Goal: Transaction & Acquisition: Purchase product/service

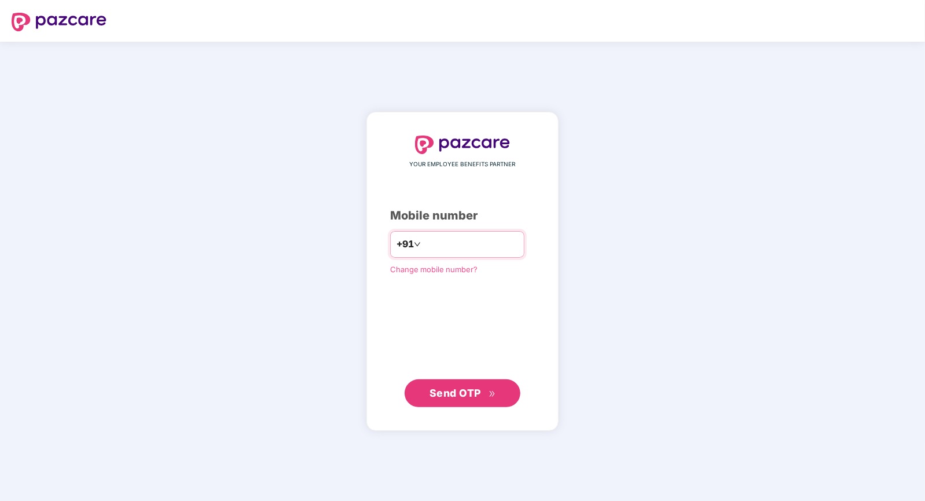
click at [479, 233] on div "+91" at bounding box center [457, 244] width 134 height 27
click at [476, 240] on input "number" at bounding box center [470, 244] width 95 height 19
type input "**********"
click at [449, 397] on span "Send OTP" at bounding box center [456, 393] width 52 height 12
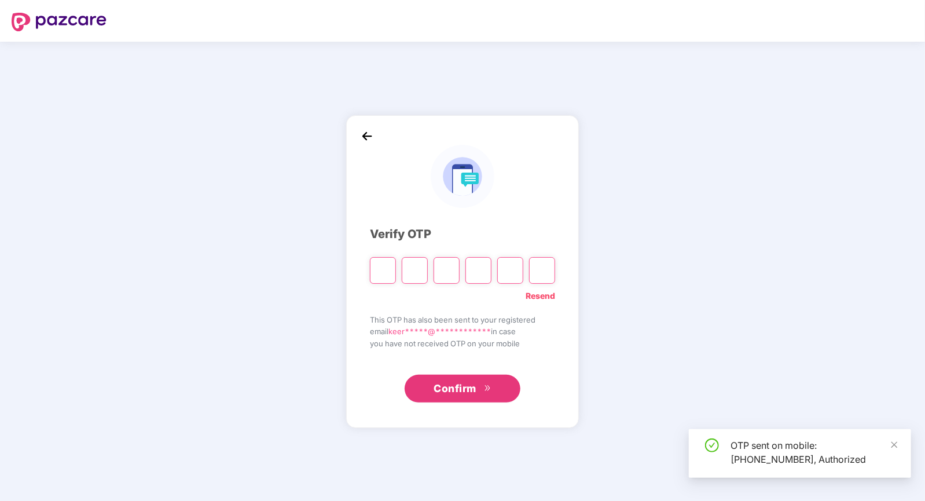
click at [388, 273] on input "Please enter verification code. Digit 1" at bounding box center [383, 270] width 26 height 27
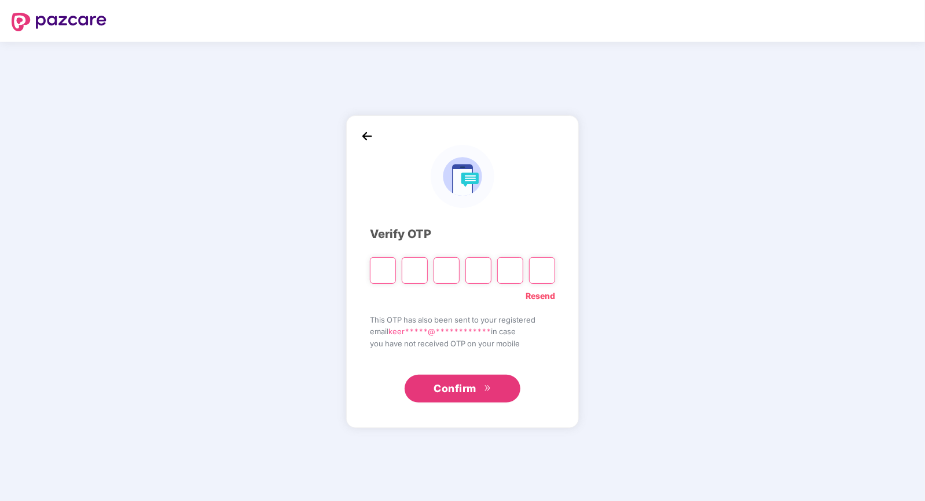
type input "*"
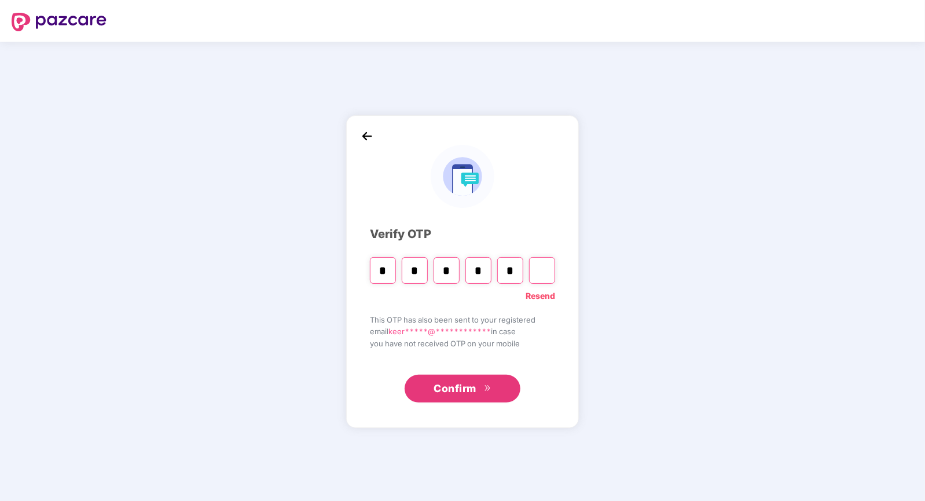
type input "*"
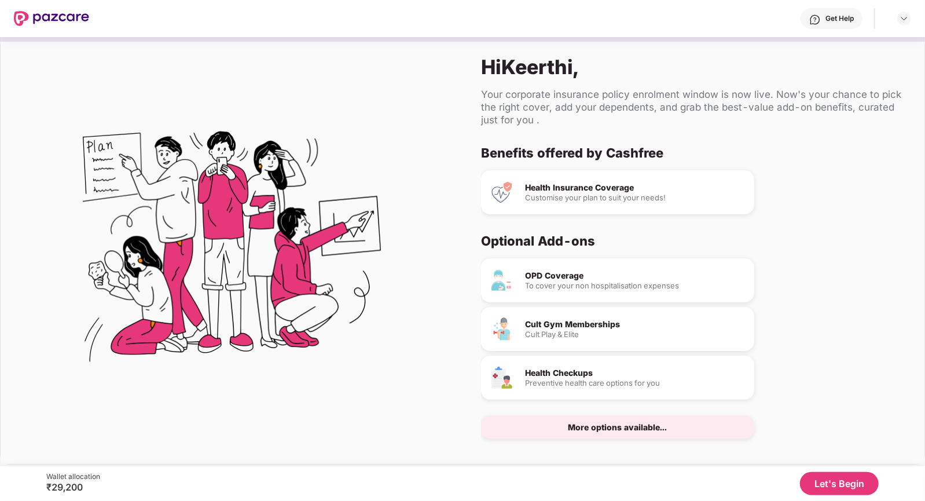
click at [574, 185] on div "Health Insurance Coverage" at bounding box center [635, 188] width 220 height 8
click at [564, 274] on div "OPD Coverage" at bounding box center [635, 275] width 220 height 8
click at [562, 188] on div "Health Insurance Coverage" at bounding box center [635, 188] width 220 height 8
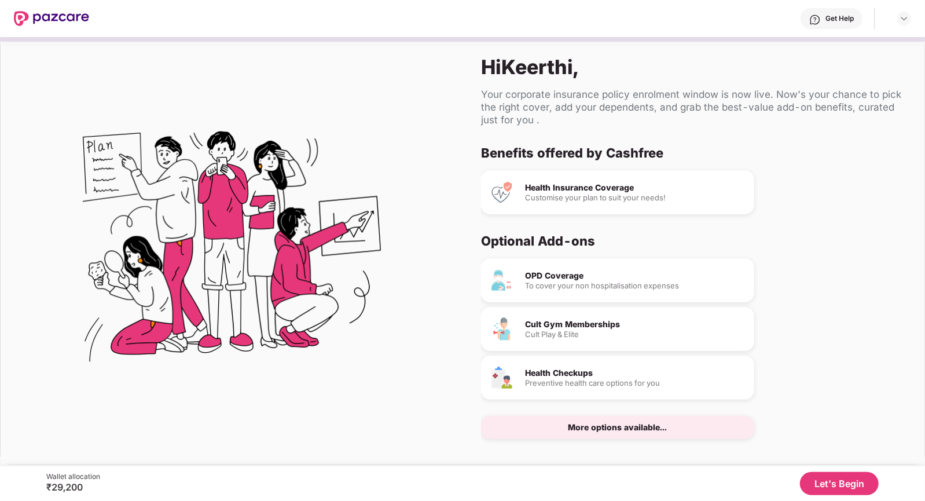
click at [614, 190] on div "Health Insurance Coverage" at bounding box center [635, 188] width 220 height 8
click at [574, 199] on div "Customise your plan to suit your needs!" at bounding box center [635, 198] width 220 height 8
click at [570, 269] on div "OPD Coverage To cover your non hospitalisation expenses" at bounding box center [617, 280] width 273 height 44
click at [593, 434] on div "More options available..." at bounding box center [617, 427] width 273 height 23
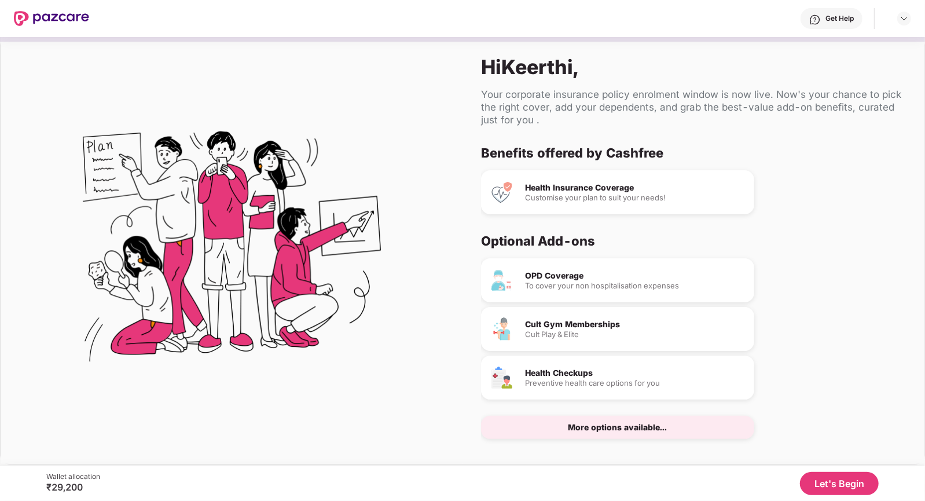
click at [819, 474] on button "Let's Begin" at bounding box center [839, 483] width 79 height 23
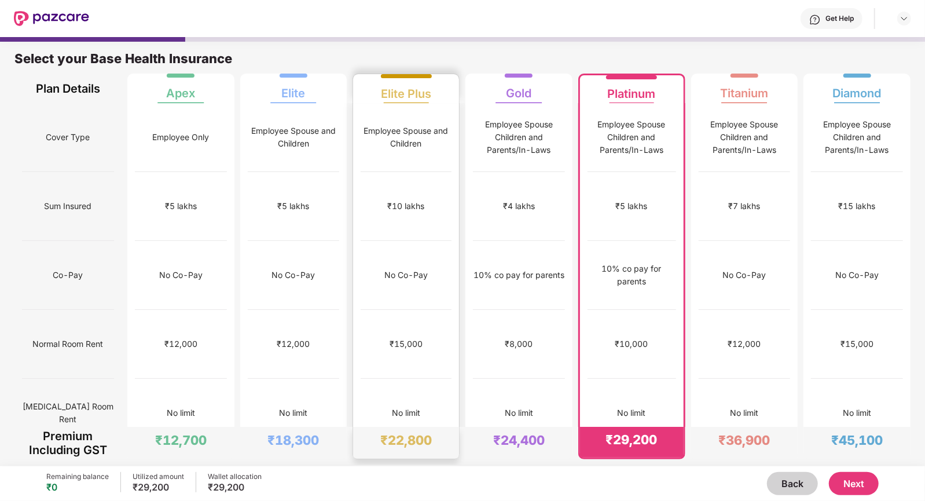
click at [416, 155] on div "Employee Spouse and Children" at bounding box center [406, 137] width 91 height 69
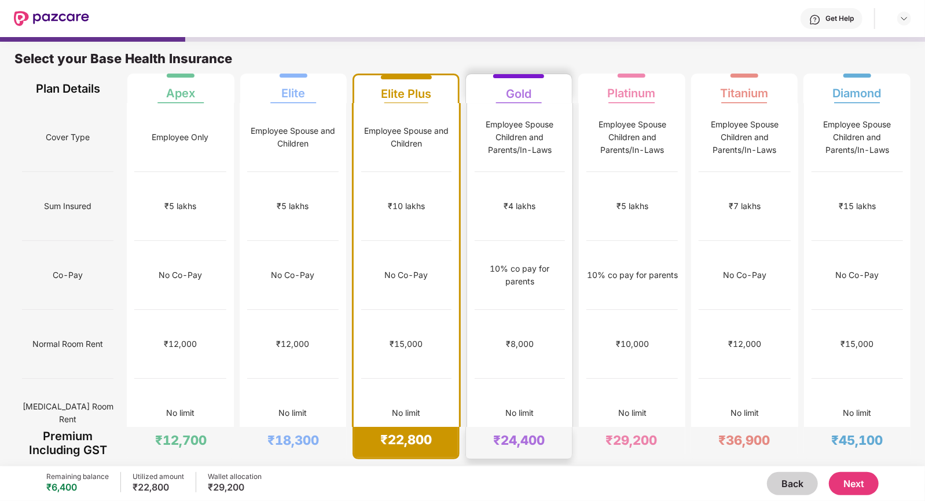
click at [522, 156] on div "Employee Spouse Children and Parents/In-Laws" at bounding box center [520, 137] width 90 height 69
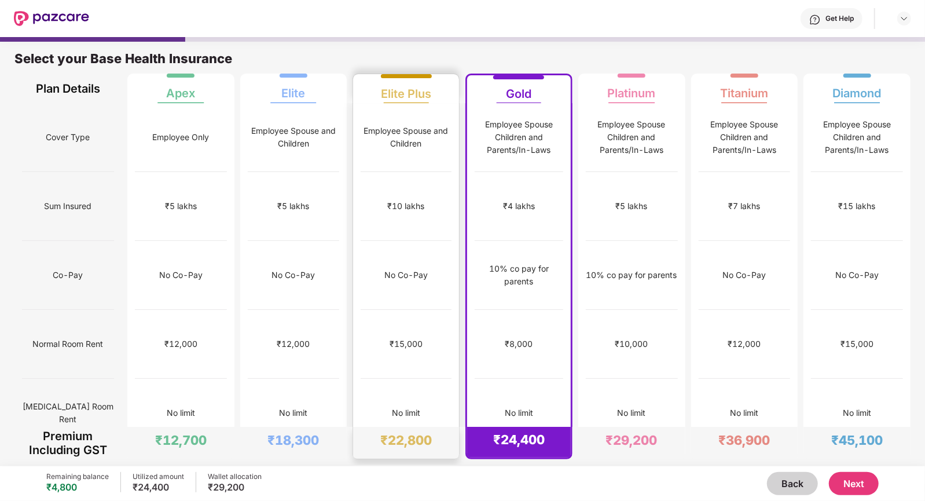
click at [405, 269] on div "No Co-Pay" at bounding box center [405, 275] width 43 height 13
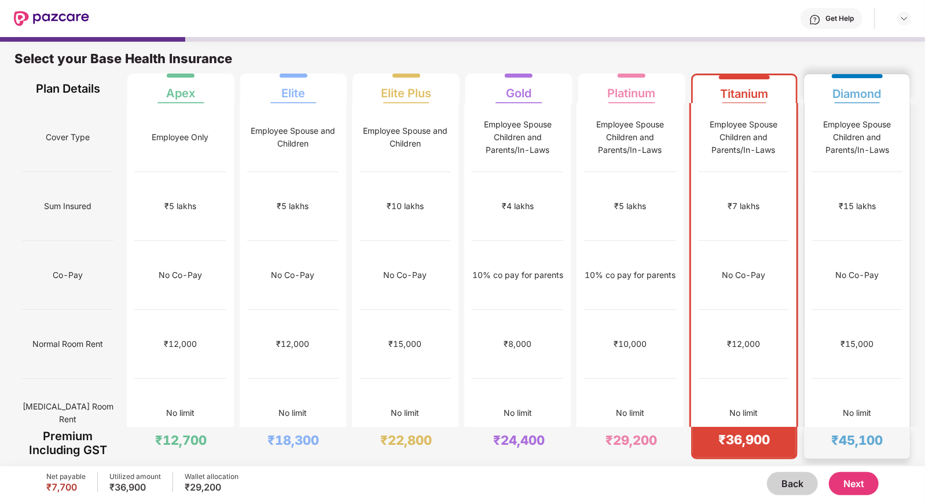
click at [847, 310] on div "₹15,000" at bounding box center [857, 344] width 90 height 69
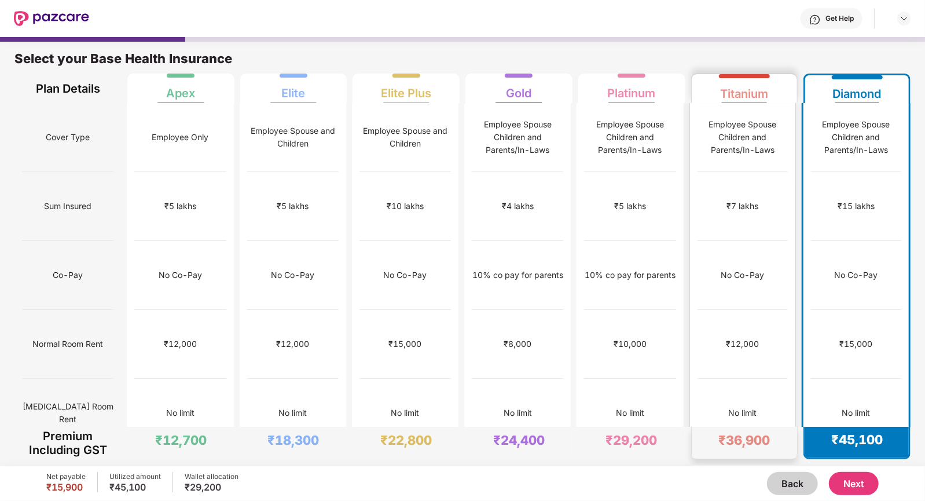
click at [746, 310] on div "₹12,000" at bounding box center [743, 344] width 90 height 69
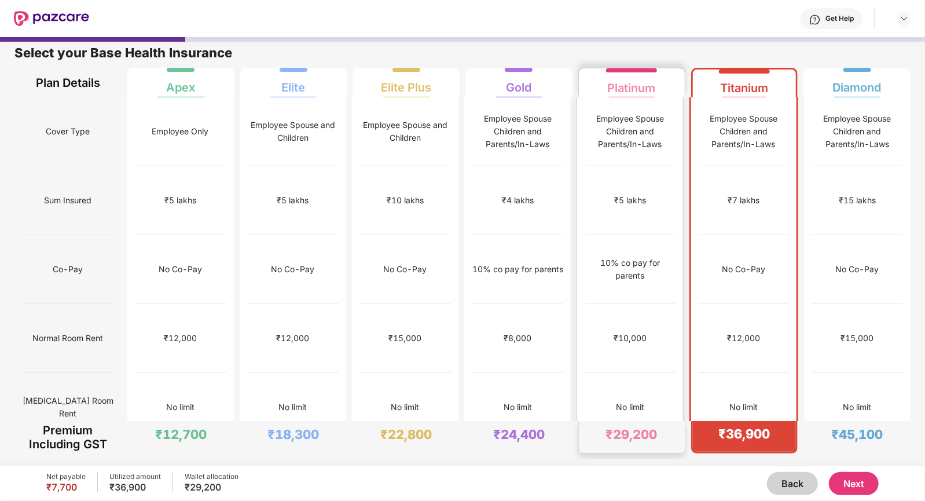
click at [599, 253] on div "10% co pay for parents" at bounding box center [630, 269] width 90 height 69
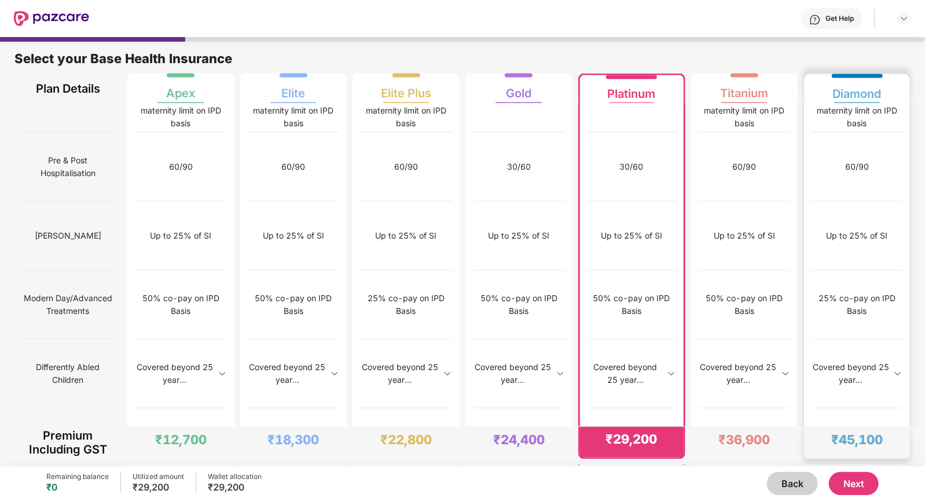
scroll to position [6, 0]
